Goal: Task Accomplishment & Management: Use online tool/utility

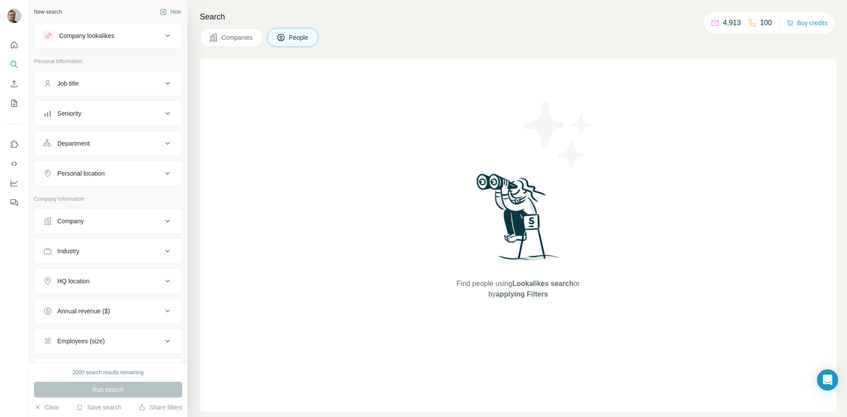
scroll to position [76, 0]
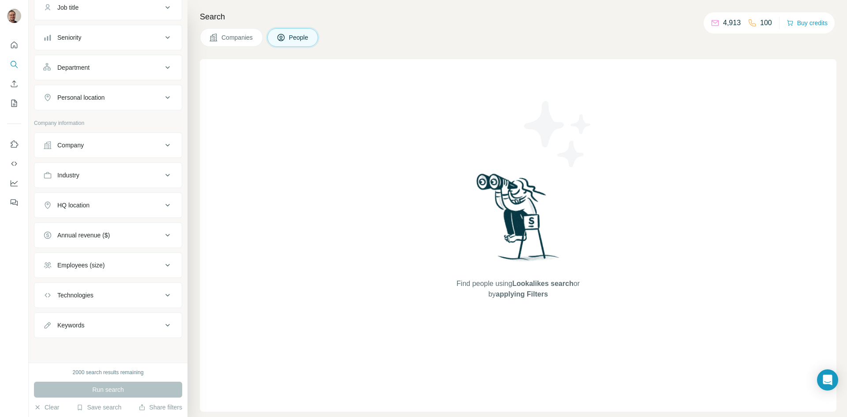
click at [95, 150] on button "Company" at bounding box center [107, 145] width 147 height 21
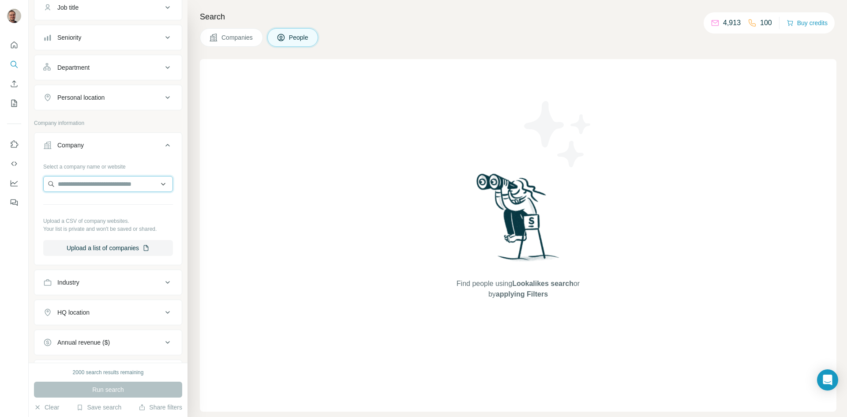
click at [91, 191] on input "text" at bounding box center [108, 184] width 130 height 16
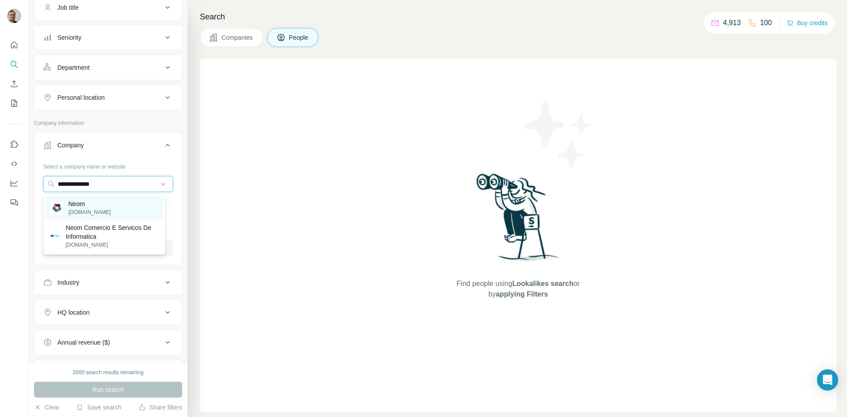
type input "**********"
click at [81, 210] on p "[DOMAIN_NAME]" at bounding box center [89, 212] width 42 height 8
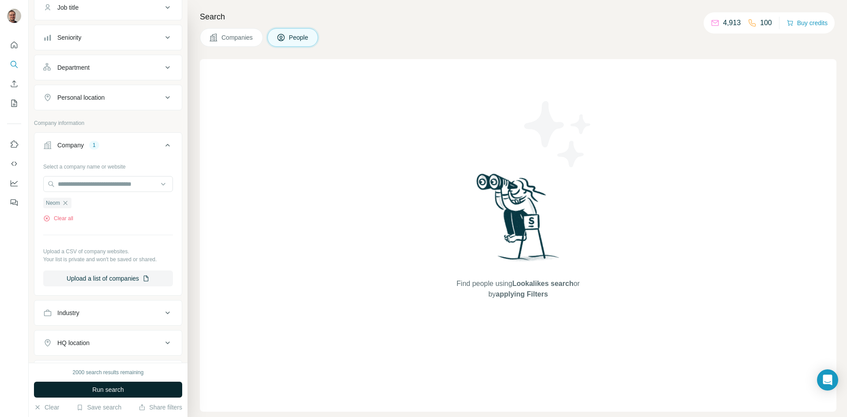
click at [100, 385] on span "Run search" at bounding box center [108, 389] width 32 height 9
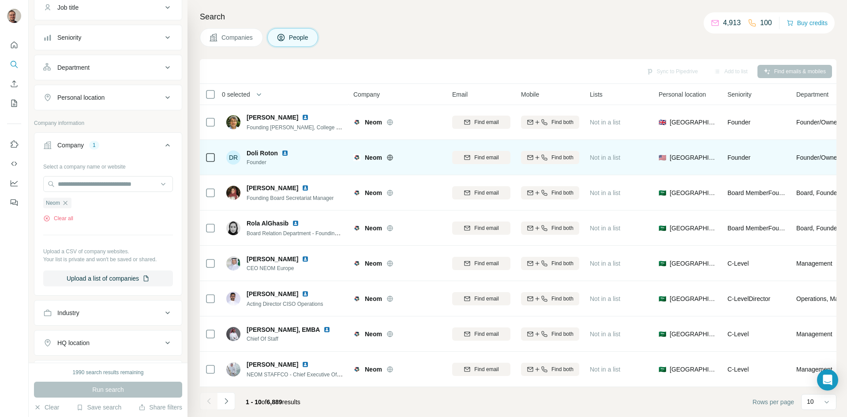
scroll to position [76, 0]
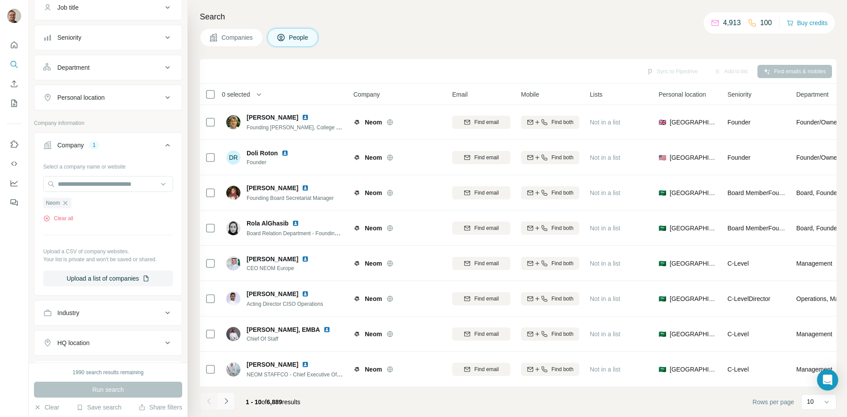
click at [225, 400] on icon "Navigate to next page" at bounding box center [226, 401] width 9 height 9
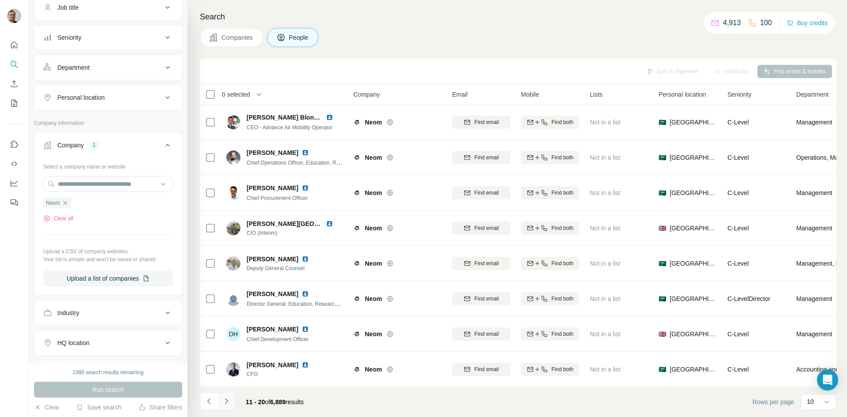
click at [228, 399] on icon "Navigate to next page" at bounding box center [226, 401] width 9 height 9
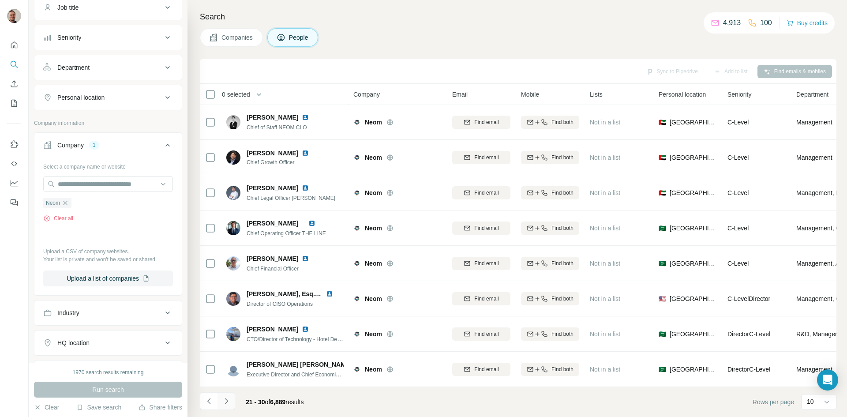
click at [228, 401] on icon "Navigate to next page" at bounding box center [226, 401] width 9 height 9
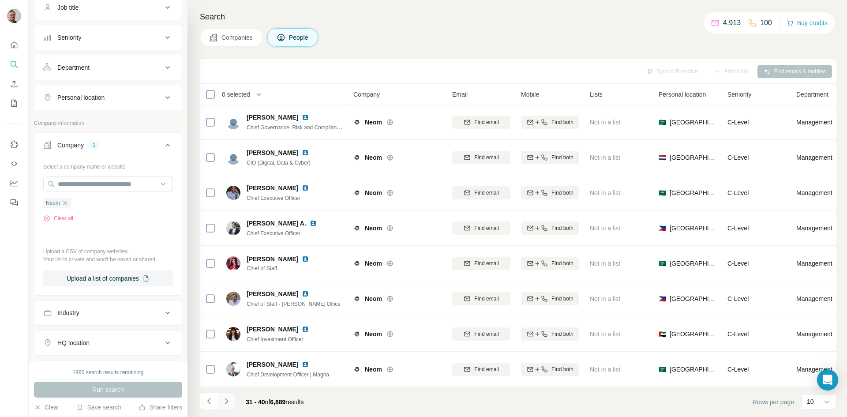
click at [232, 404] on button "Navigate to next page" at bounding box center [226, 401] width 18 height 18
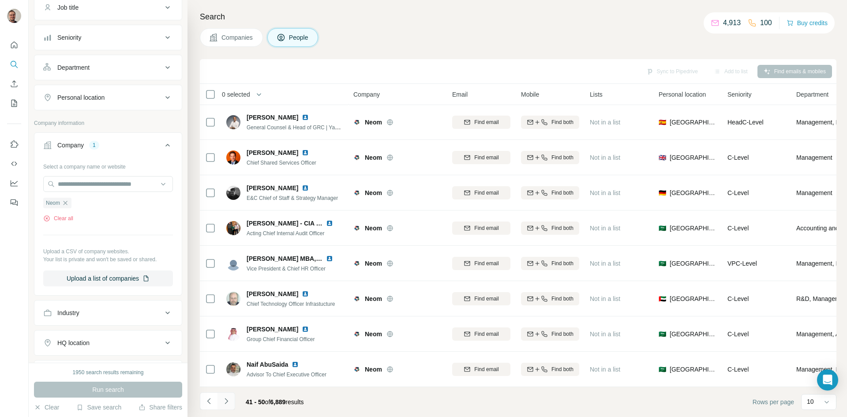
click at [225, 407] on button "Navigate to next page" at bounding box center [226, 401] width 18 height 18
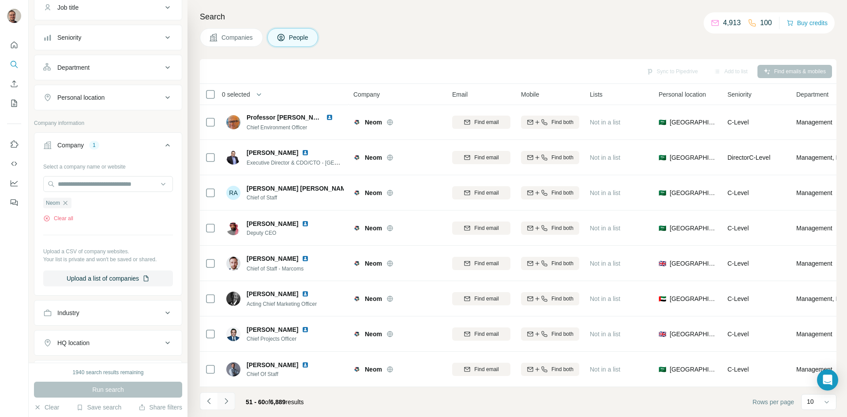
click at [231, 396] on button "Navigate to next page" at bounding box center [226, 401] width 18 height 18
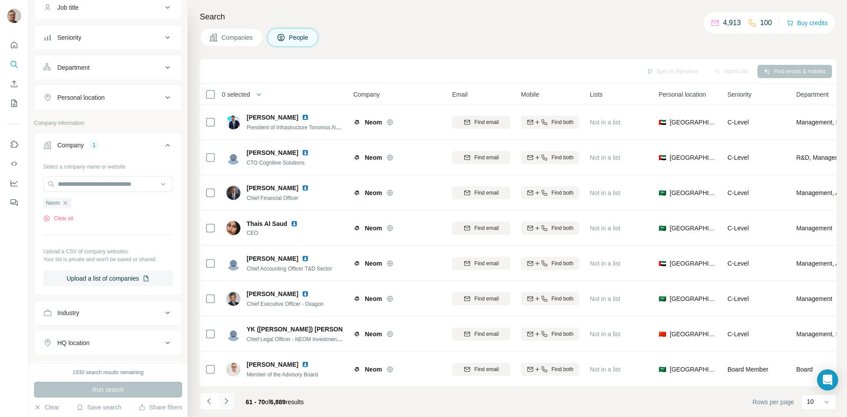
click at [228, 398] on icon "Navigate to next page" at bounding box center [226, 401] width 9 height 9
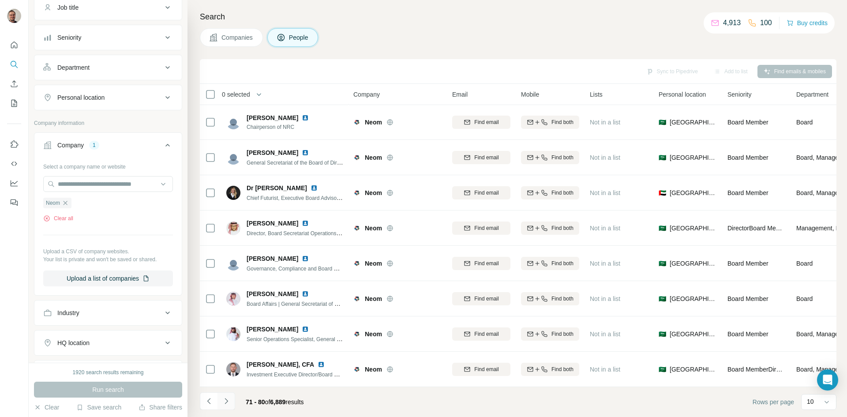
click at [227, 401] on icon "Navigate to next page" at bounding box center [226, 401] width 3 height 6
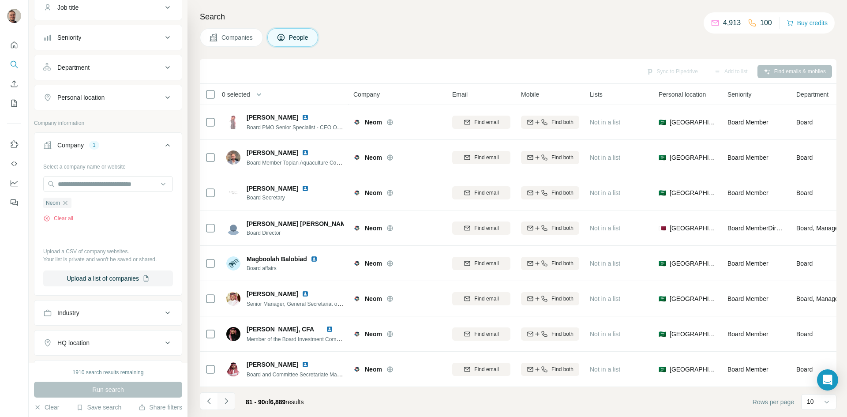
click at [225, 401] on icon "Navigate to next page" at bounding box center [226, 401] width 9 height 9
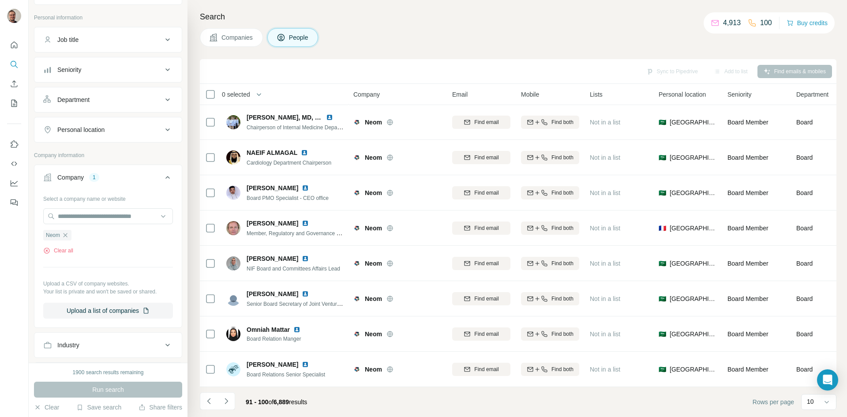
scroll to position [0, 0]
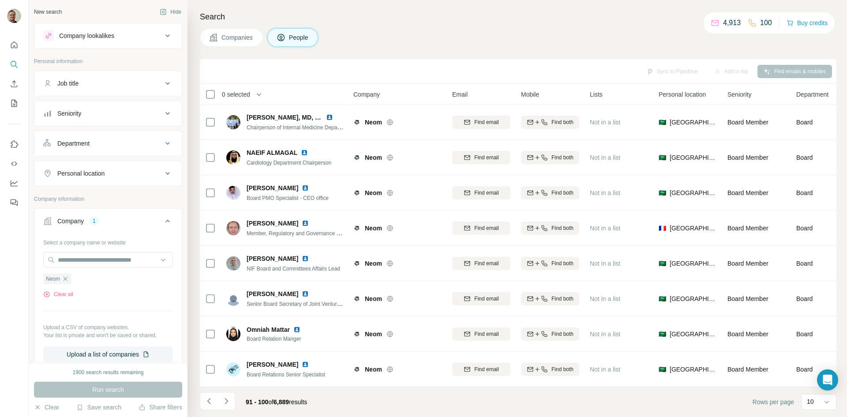
click at [162, 86] on icon at bounding box center [167, 83] width 11 height 11
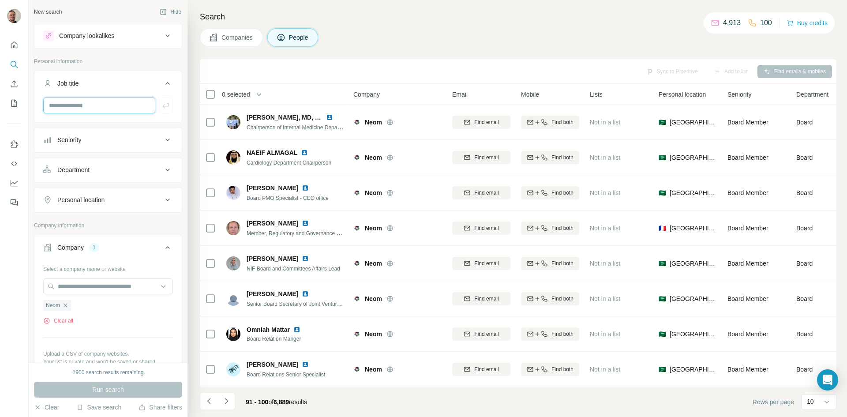
click at [107, 103] on input "text" at bounding box center [99, 105] width 112 height 16
type input "****"
click at [161, 107] on icon "button" at bounding box center [165, 105] width 9 height 9
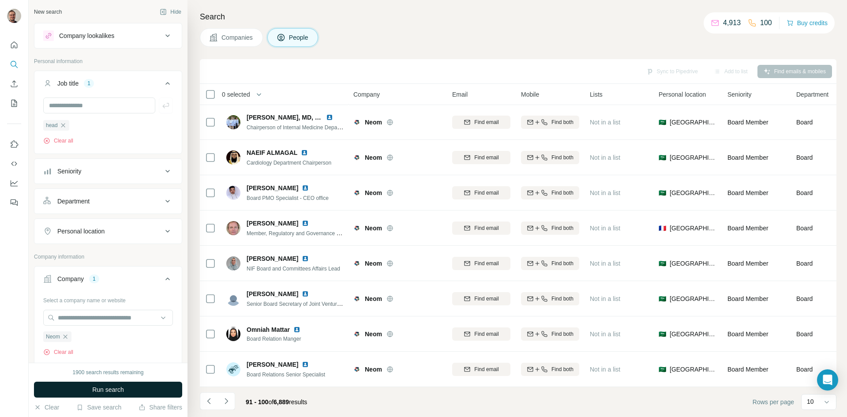
click at [104, 390] on span "Run search" at bounding box center [108, 389] width 32 height 9
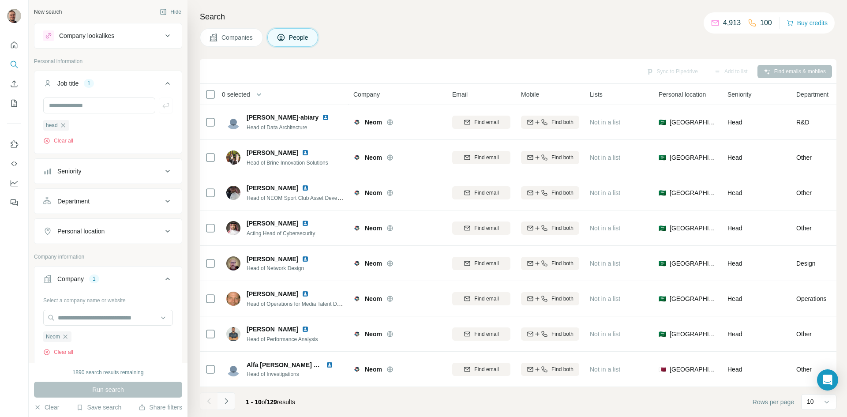
click at [222, 399] on icon "Navigate to next page" at bounding box center [226, 401] width 9 height 9
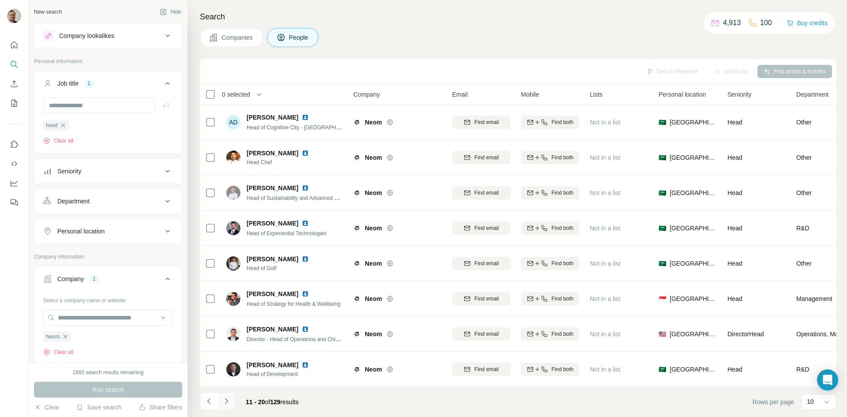
click at [222, 400] on icon "Navigate to next page" at bounding box center [226, 401] width 9 height 9
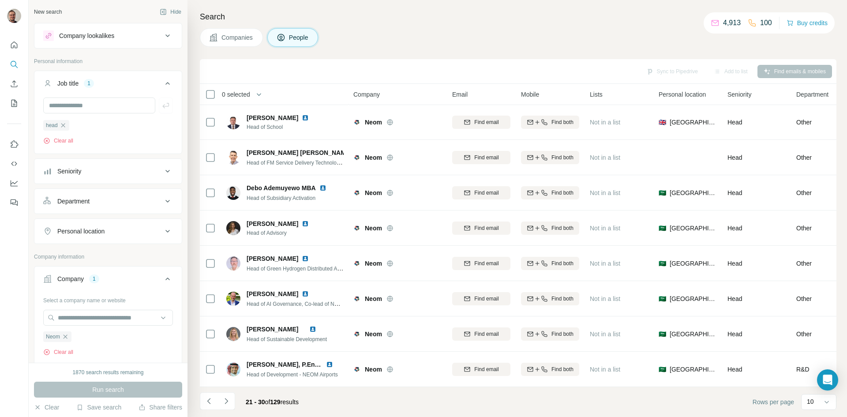
click at [225, 401] on icon "Navigate to next page" at bounding box center [226, 401] width 9 height 9
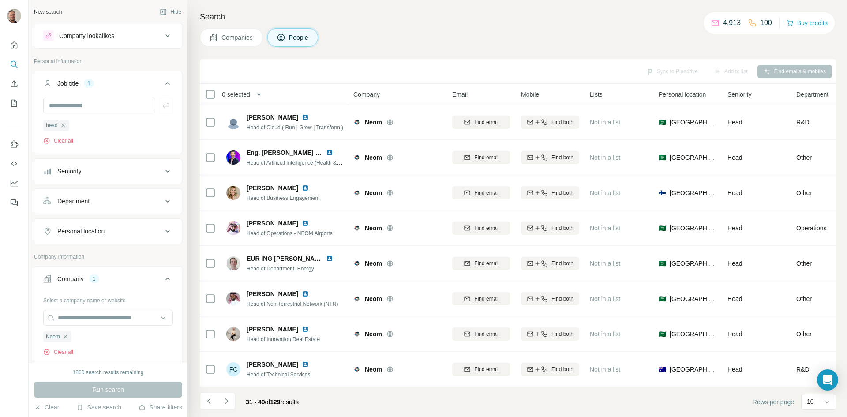
click at [225, 401] on icon "Navigate to next page" at bounding box center [226, 401] width 9 height 9
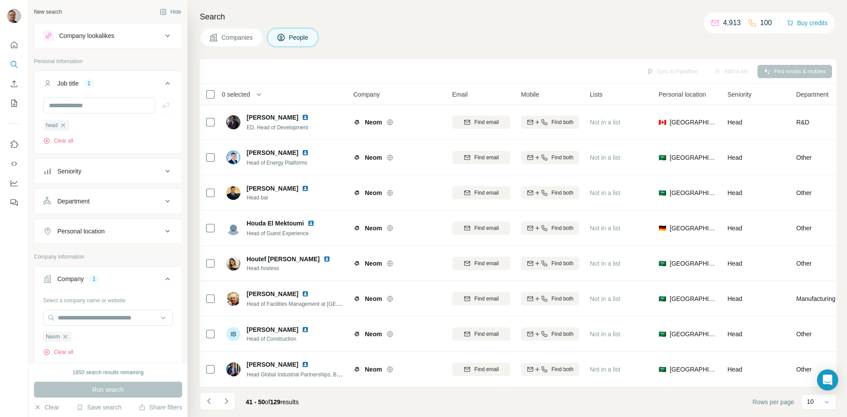
click at [225, 401] on icon "Navigate to next page" at bounding box center [226, 401] width 9 height 9
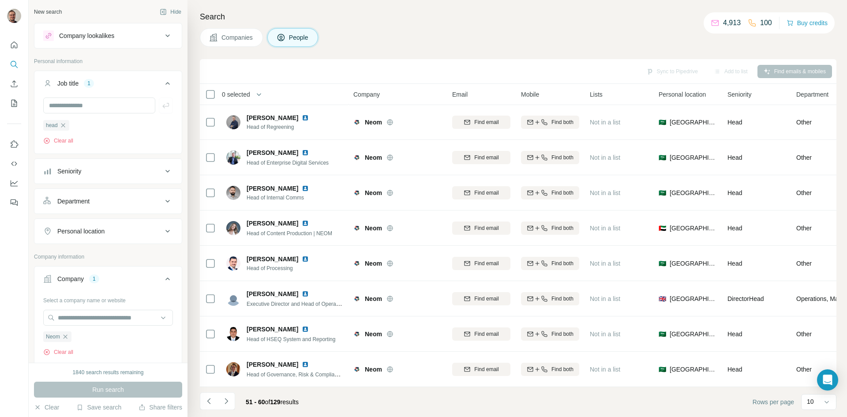
click at [225, 401] on icon "Navigate to next page" at bounding box center [226, 401] width 9 height 9
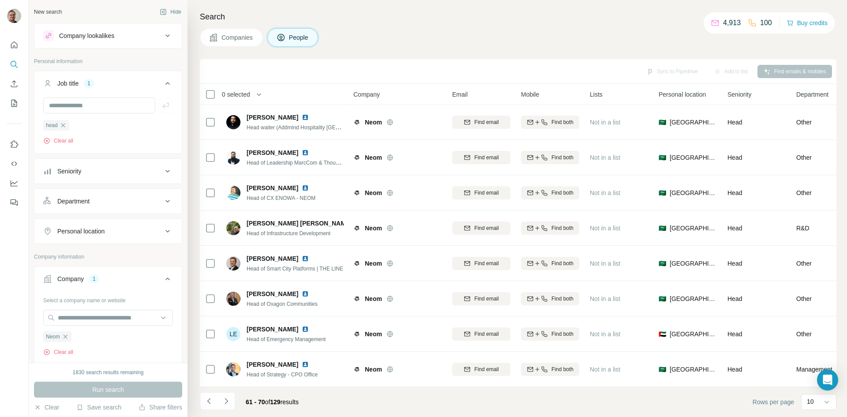
click at [225, 401] on icon "Navigate to next page" at bounding box center [226, 401] width 9 height 9
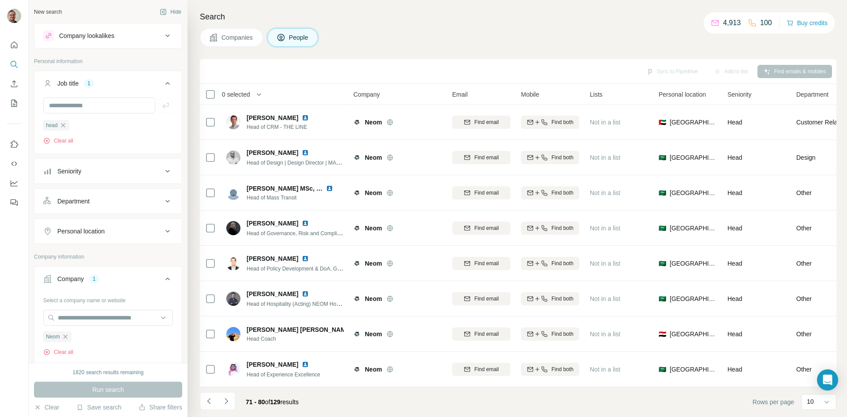
click at [225, 401] on icon "Navigate to next page" at bounding box center [226, 401] width 9 height 9
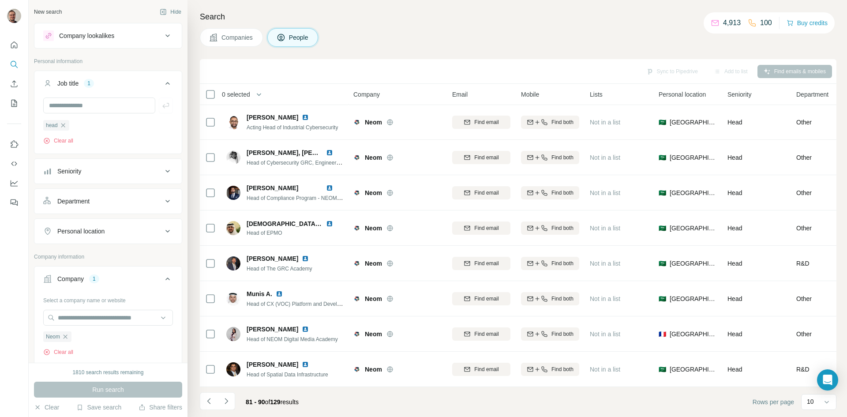
click at [225, 401] on icon "Navigate to next page" at bounding box center [226, 401] width 9 height 9
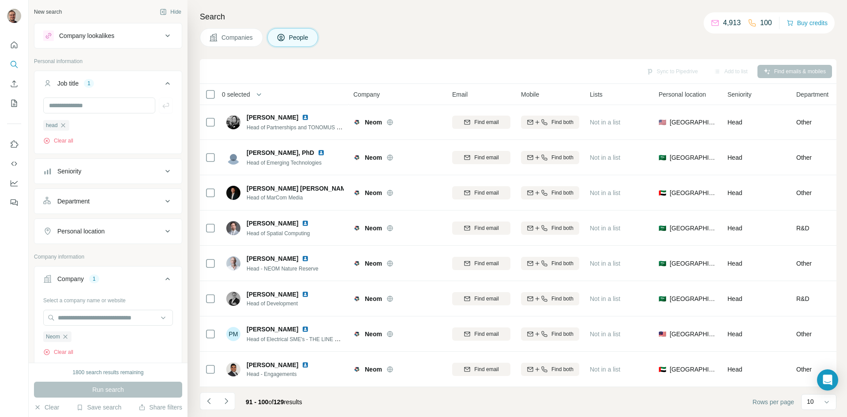
click at [225, 401] on icon "Navigate to next page" at bounding box center [226, 401] width 9 height 9
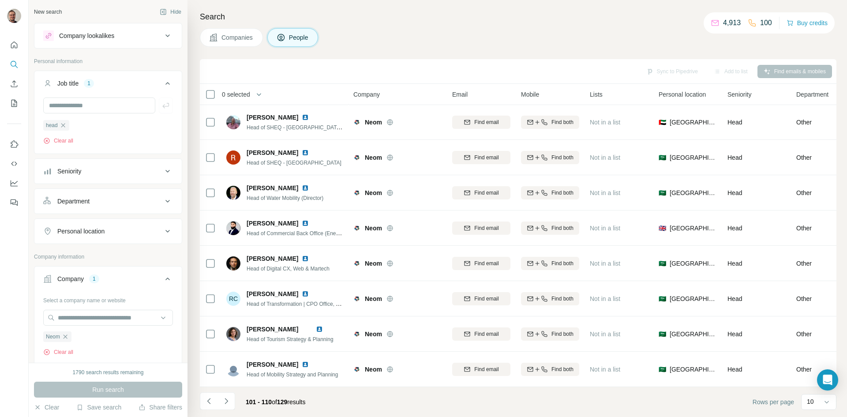
click at [225, 401] on icon "Navigate to next page" at bounding box center [226, 401] width 9 height 9
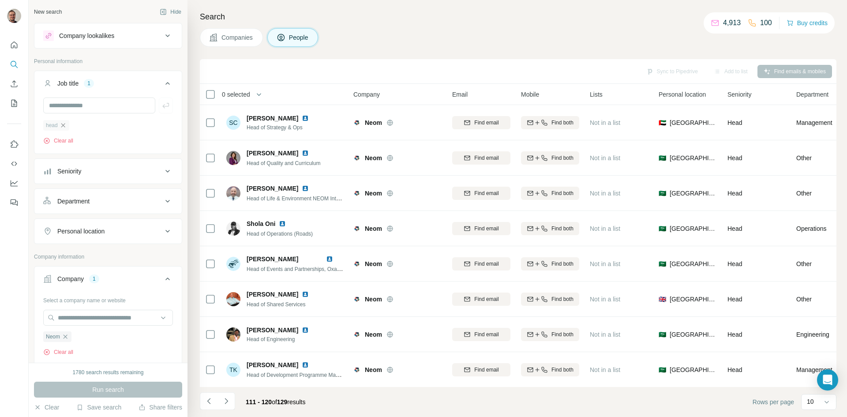
click at [64, 125] on icon "button" at bounding box center [63, 125] width 7 height 7
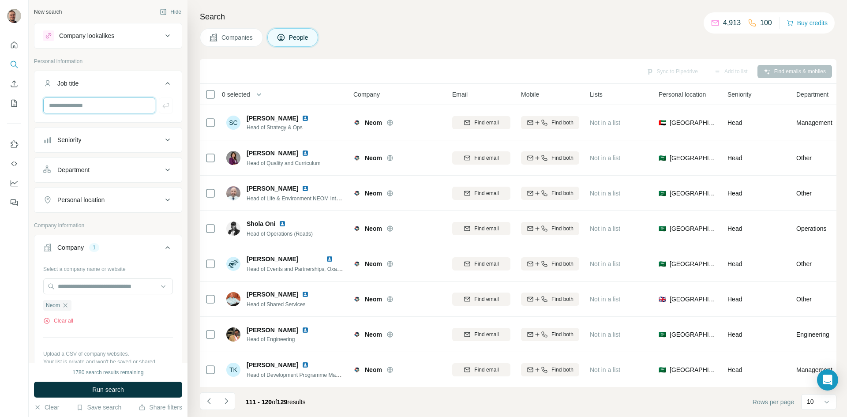
click at [94, 107] on input "text" at bounding box center [99, 105] width 112 height 16
type input "*****"
click at [161, 105] on icon "button" at bounding box center [165, 105] width 9 height 9
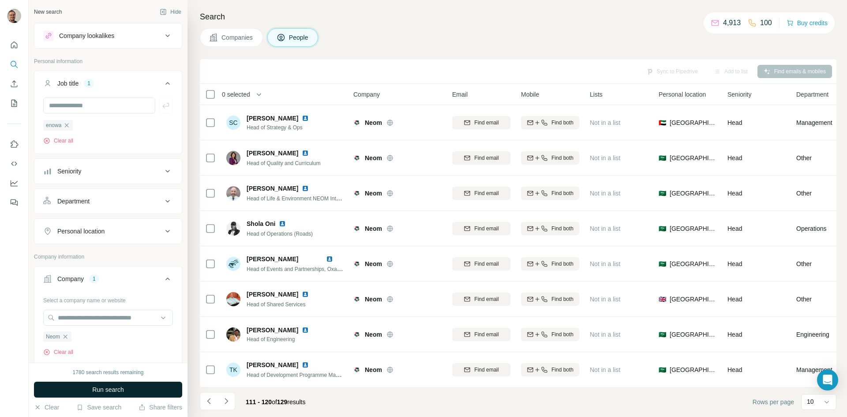
click at [84, 386] on button "Run search" at bounding box center [108, 390] width 148 height 16
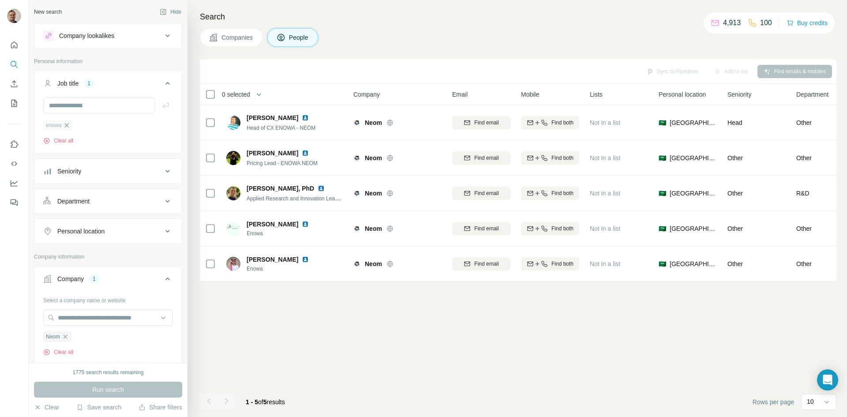
click at [64, 124] on icon "button" at bounding box center [66, 125] width 7 height 7
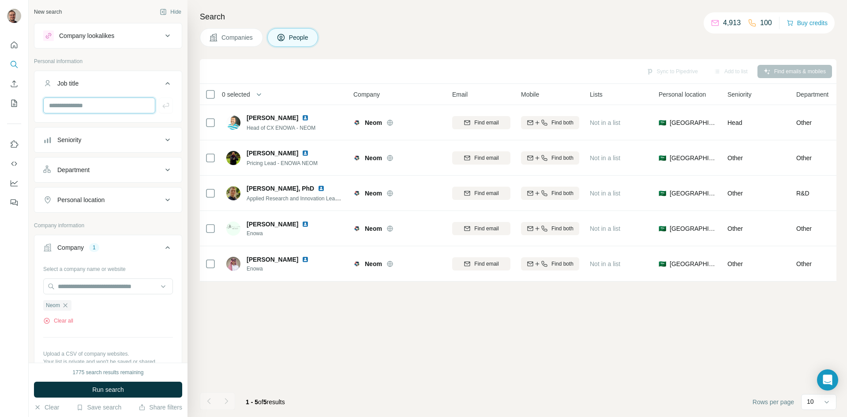
click at [90, 105] on input "text" at bounding box center [99, 105] width 112 height 16
type input "*"
type input "*****"
click at [163, 102] on button "button" at bounding box center [166, 105] width 14 height 16
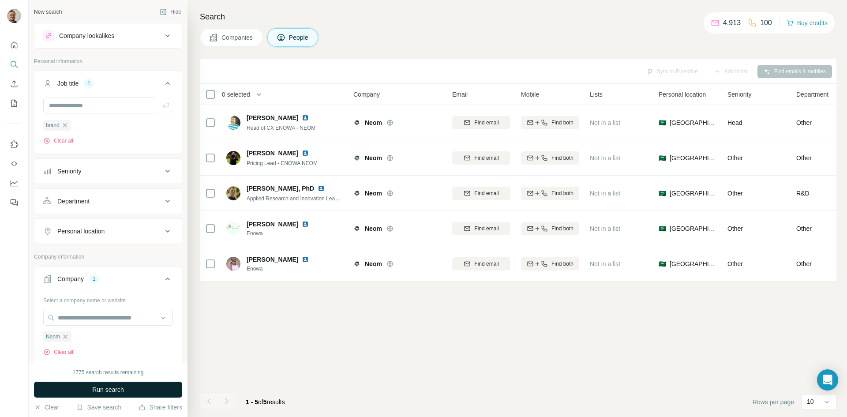
click at [133, 389] on button "Run search" at bounding box center [108, 390] width 148 height 16
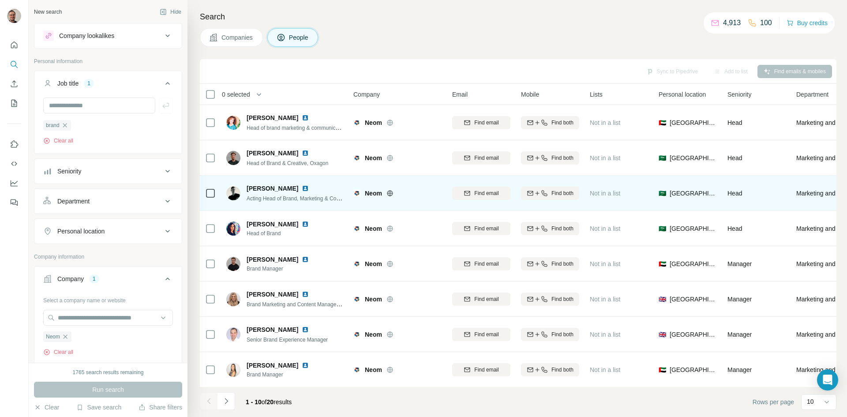
click at [224, 194] on td "[PERSON_NAME] Acting Head of Brand, Marketing & Communications" at bounding box center [285, 193] width 128 height 35
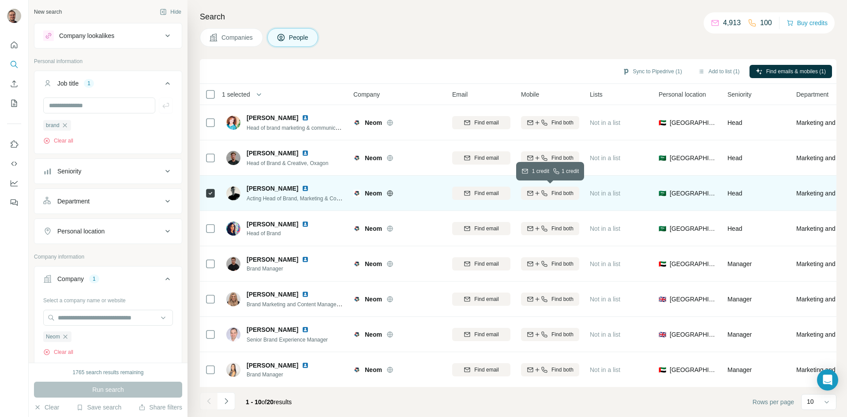
click at [551, 189] on span "Find both" at bounding box center [562, 193] width 22 height 8
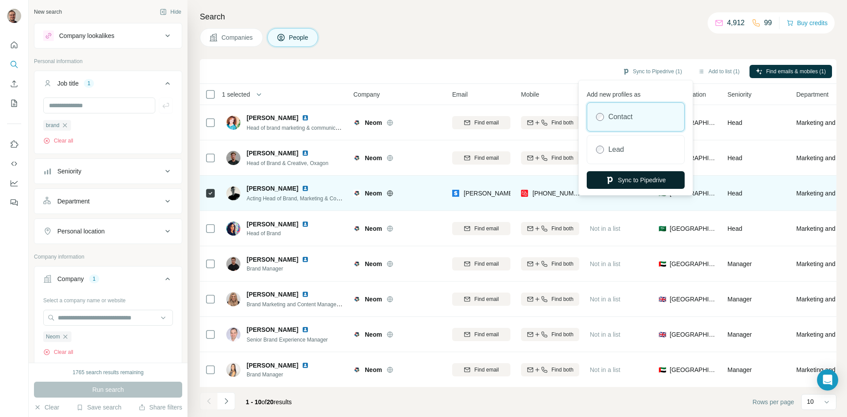
click at [655, 178] on button "Sync to Pipedrive" at bounding box center [636, 180] width 98 height 18
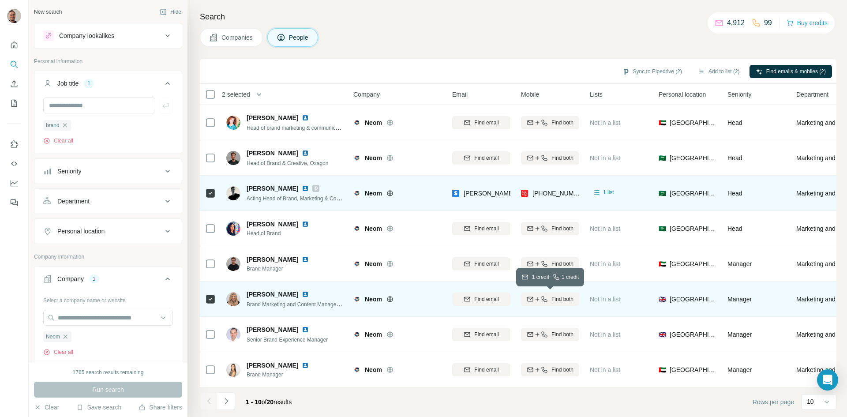
click at [561, 301] on span "Find both" at bounding box center [562, 299] width 22 height 8
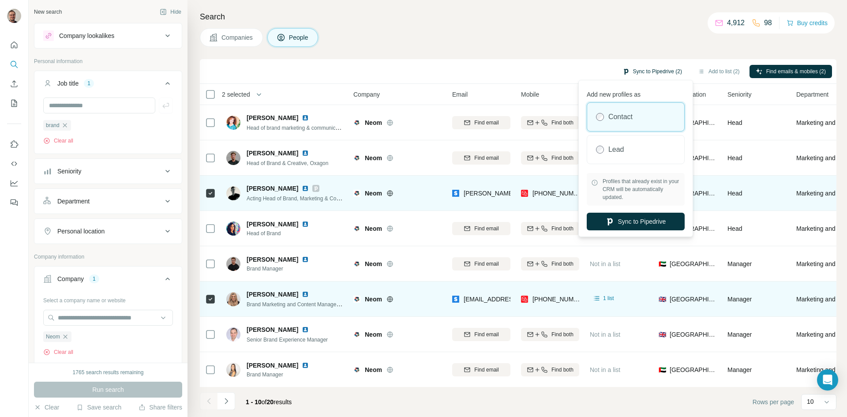
click at [661, 74] on button "Sync to Pipedrive (2)" at bounding box center [652, 71] width 72 height 13
click at [653, 221] on button "Sync to Pipedrive" at bounding box center [636, 222] width 98 height 18
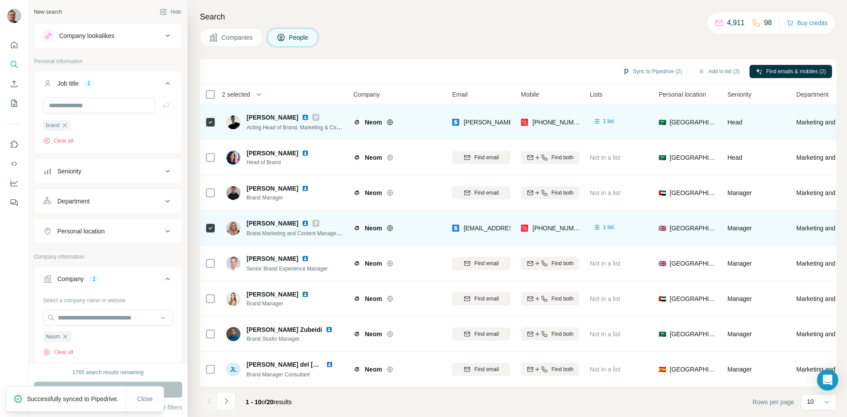
scroll to position [76, 0]
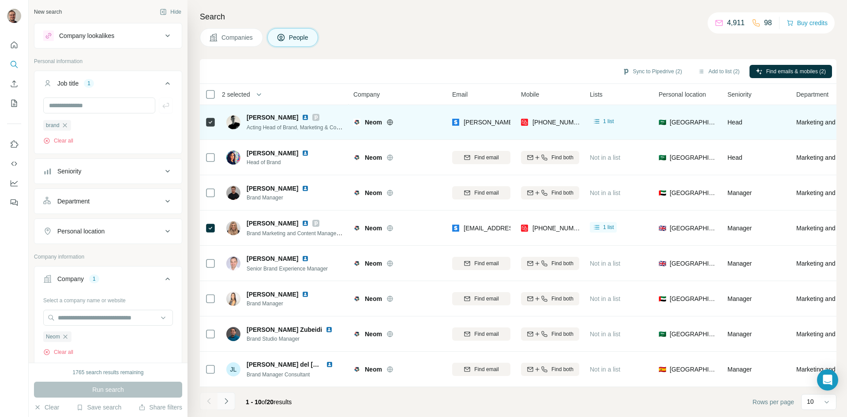
click at [225, 401] on icon "Navigate to next page" at bounding box center [226, 401] width 9 height 9
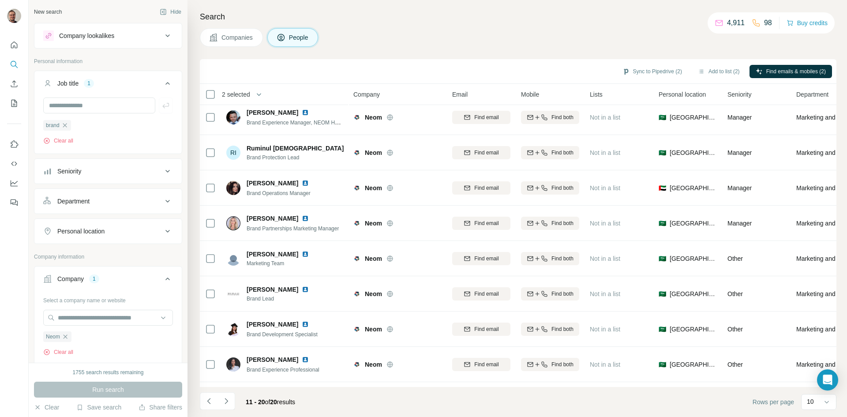
scroll to position [4, 0]
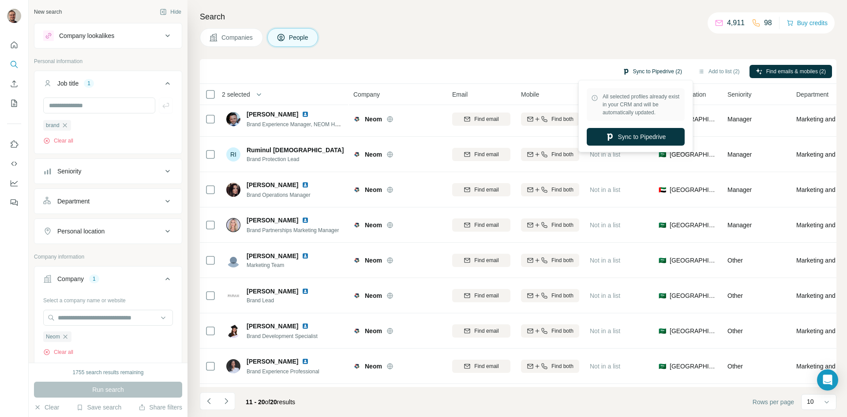
click at [679, 68] on button "Sync to Pipedrive (2)" at bounding box center [652, 71] width 72 height 13
click at [655, 135] on button "Sync to Pipedrive" at bounding box center [636, 137] width 98 height 18
